Goal: Find specific page/section: Find specific page/section

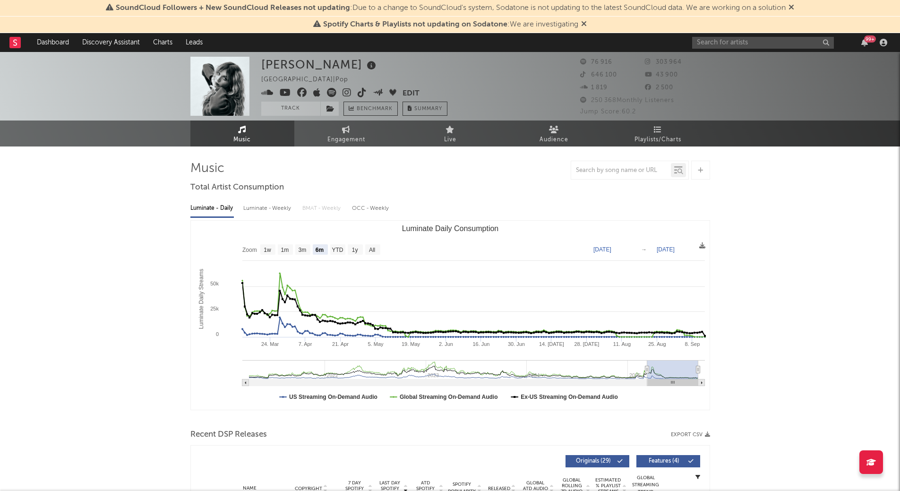
select select "6m"
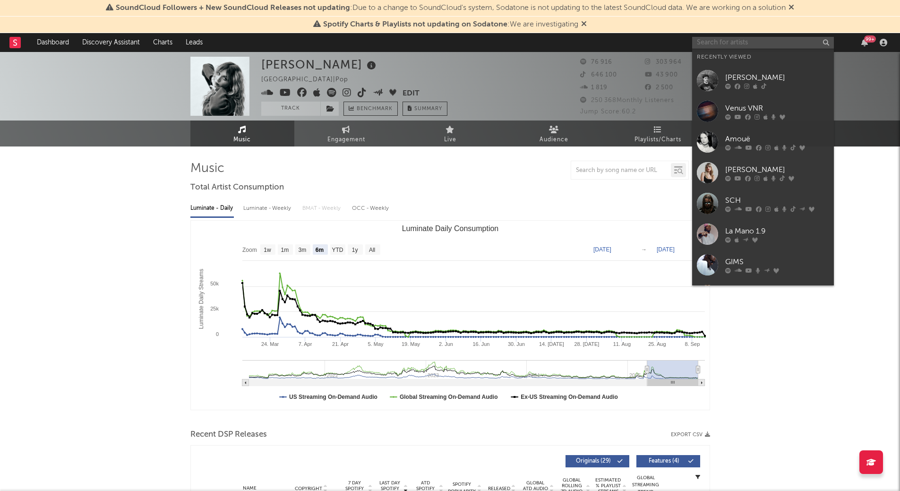
click at [731, 37] on input "text" at bounding box center [763, 43] width 142 height 12
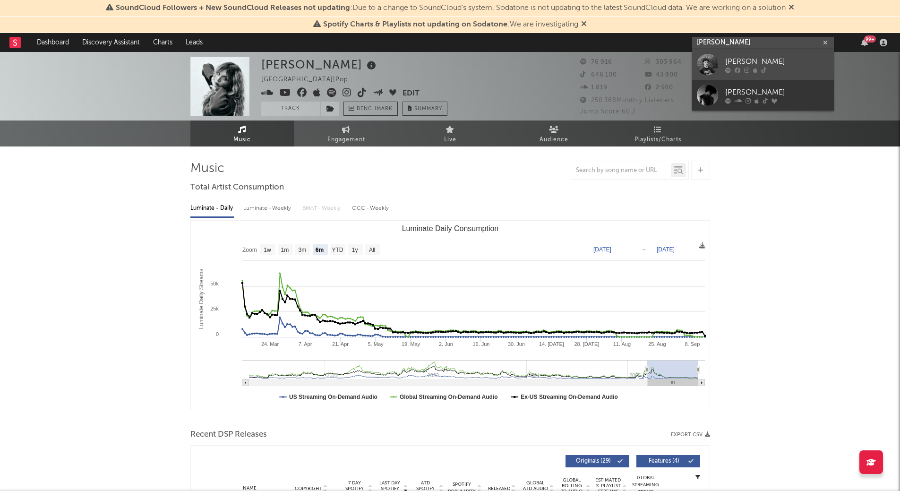
type input "[PERSON_NAME]"
click at [765, 65] on div "[PERSON_NAME]" at bounding box center [777, 61] width 104 height 11
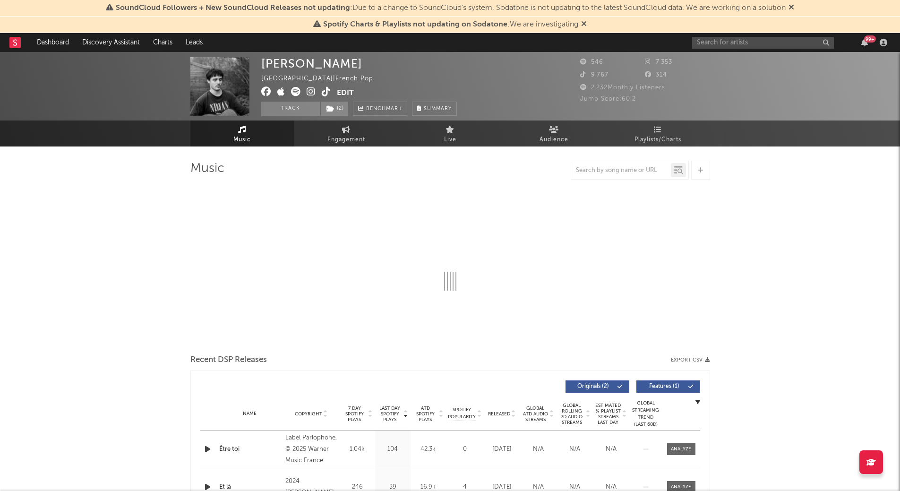
select select "6m"
